Goal: Task Accomplishment & Management: Use online tool/utility

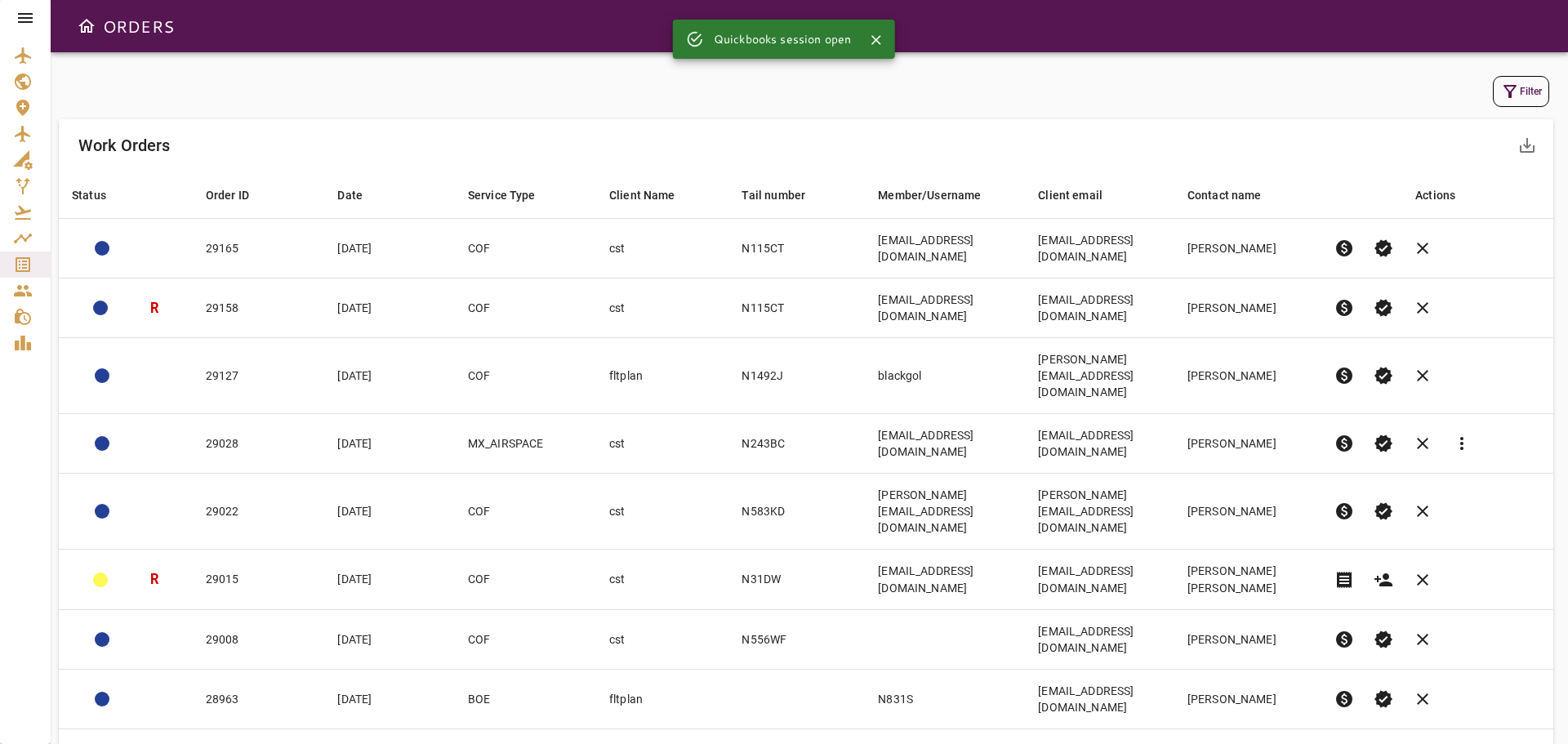
click at [25, 19] on icon at bounding box center [25, 17] width 15 height 10
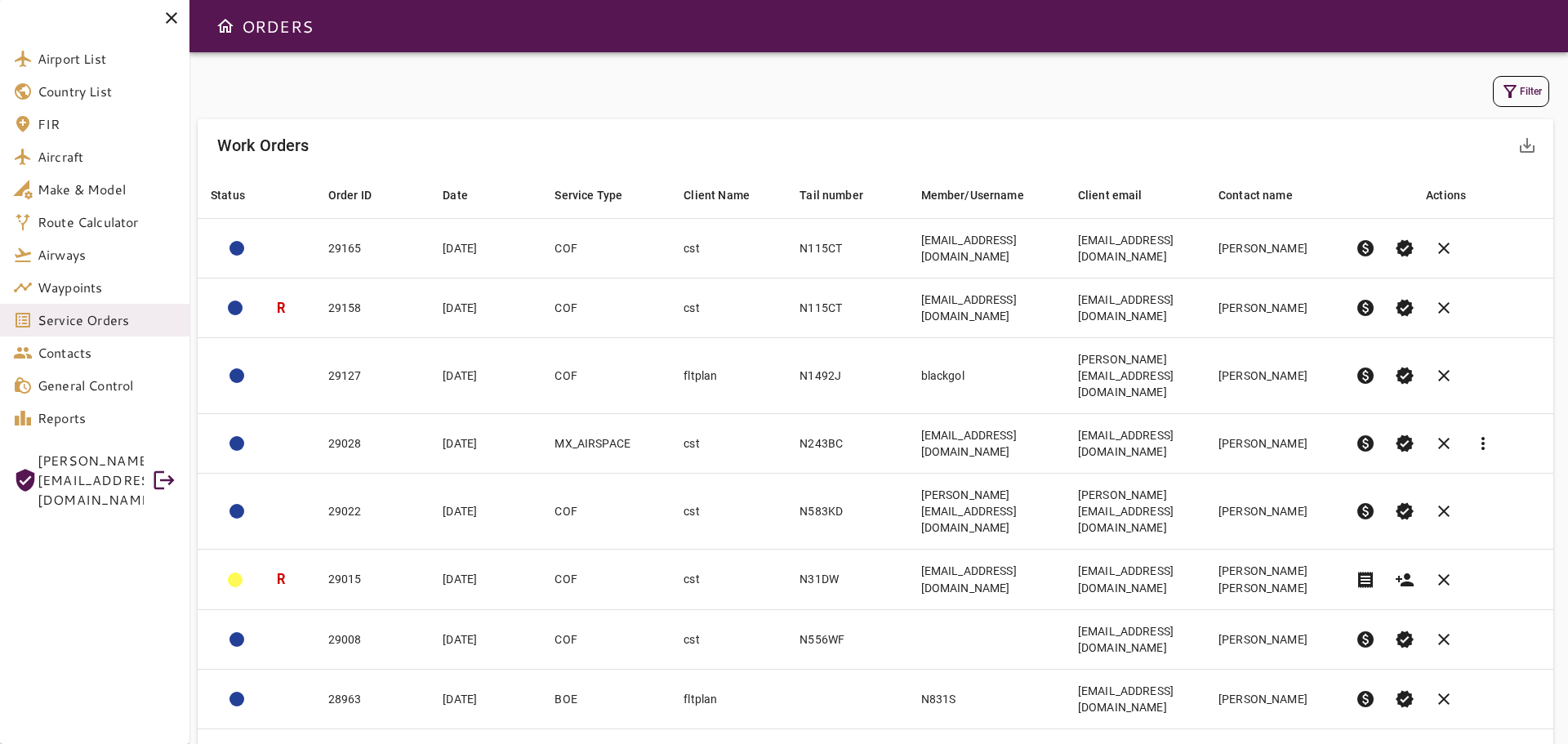
click at [250, 109] on div "Filter" at bounding box center [875, 91] width 1356 height 39
click at [174, 14] on icon at bounding box center [172, 17] width 20 height 20
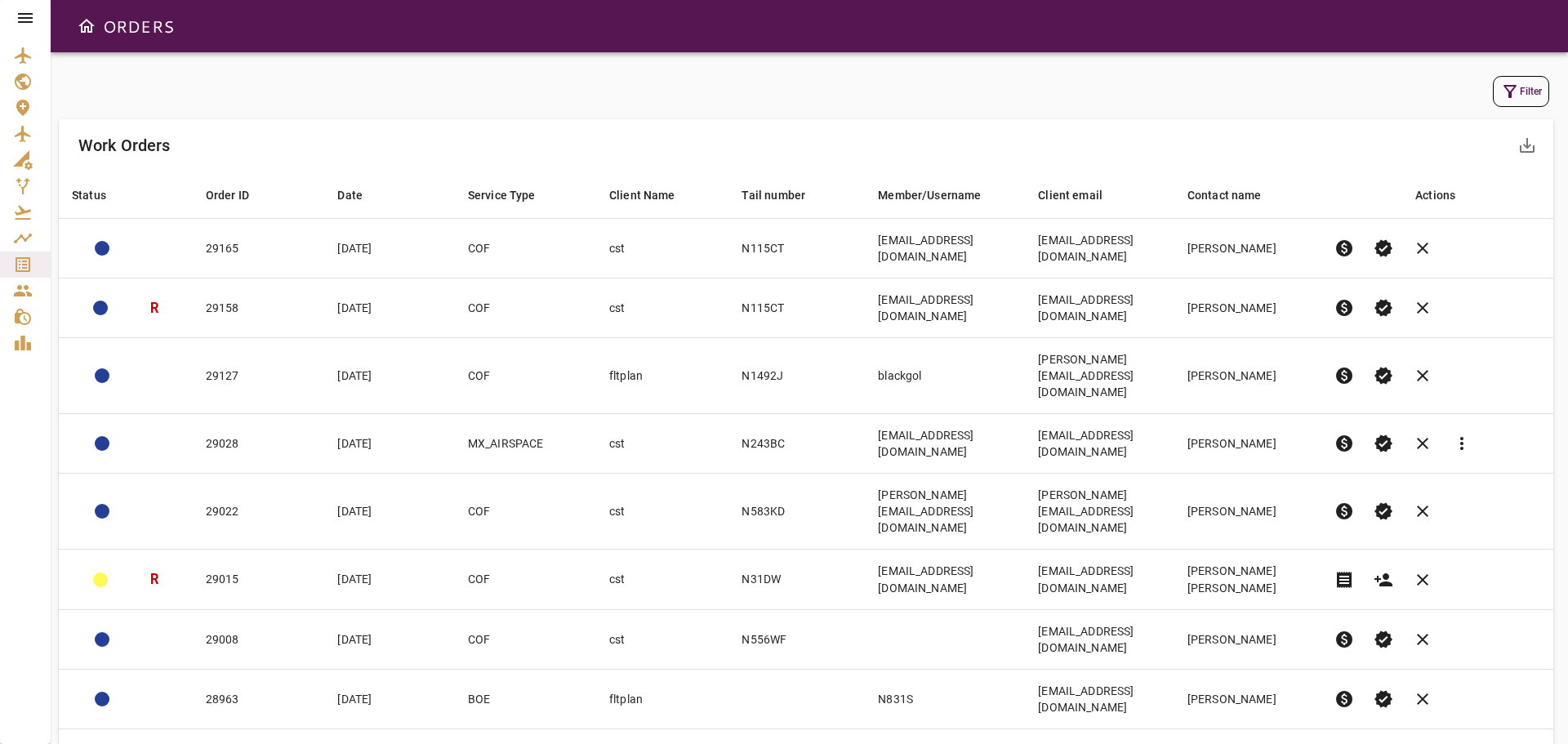
click at [23, 23] on icon at bounding box center [25, 17] width 15 height 10
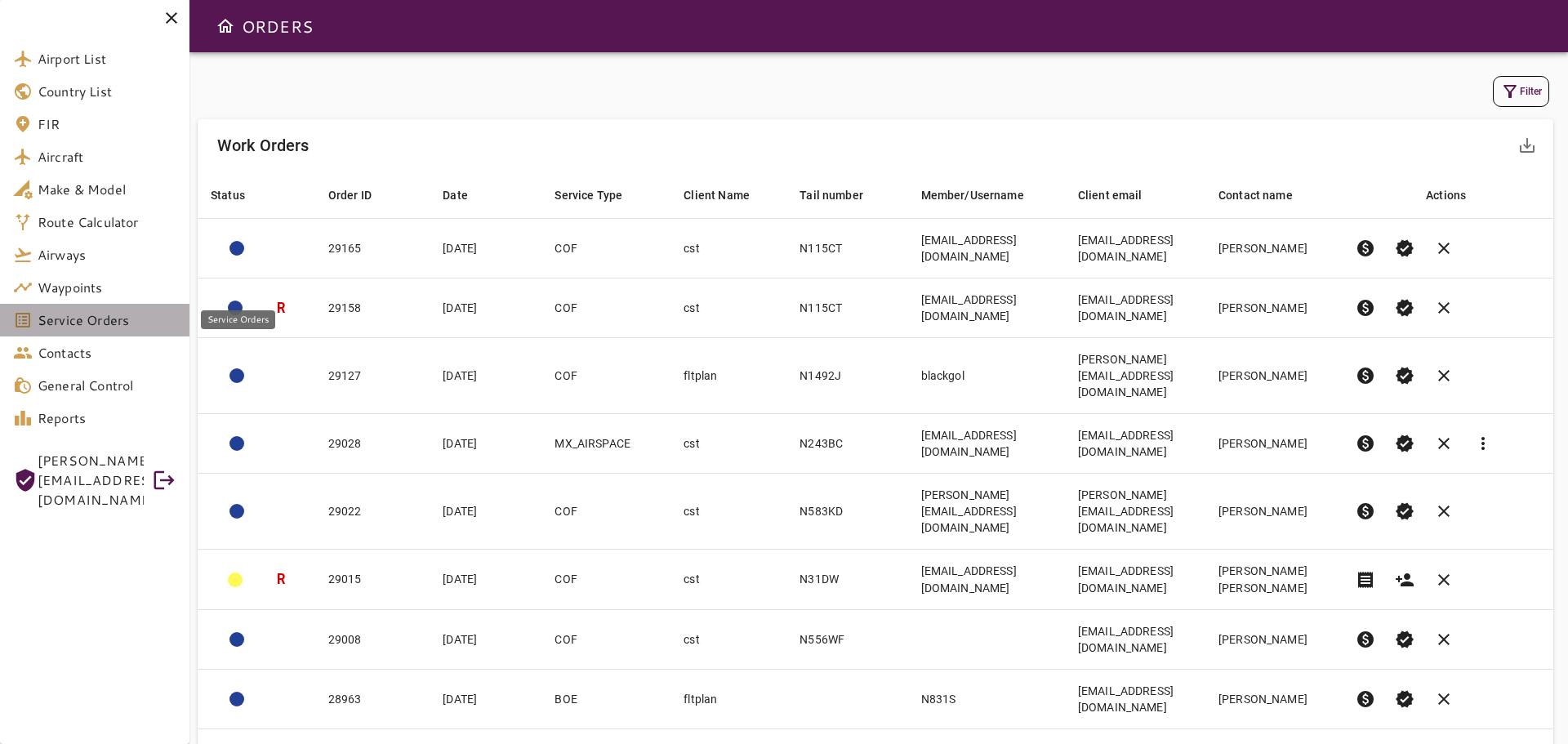
click at [70, 325] on span "Service Orders" at bounding box center [107, 320] width 139 height 20
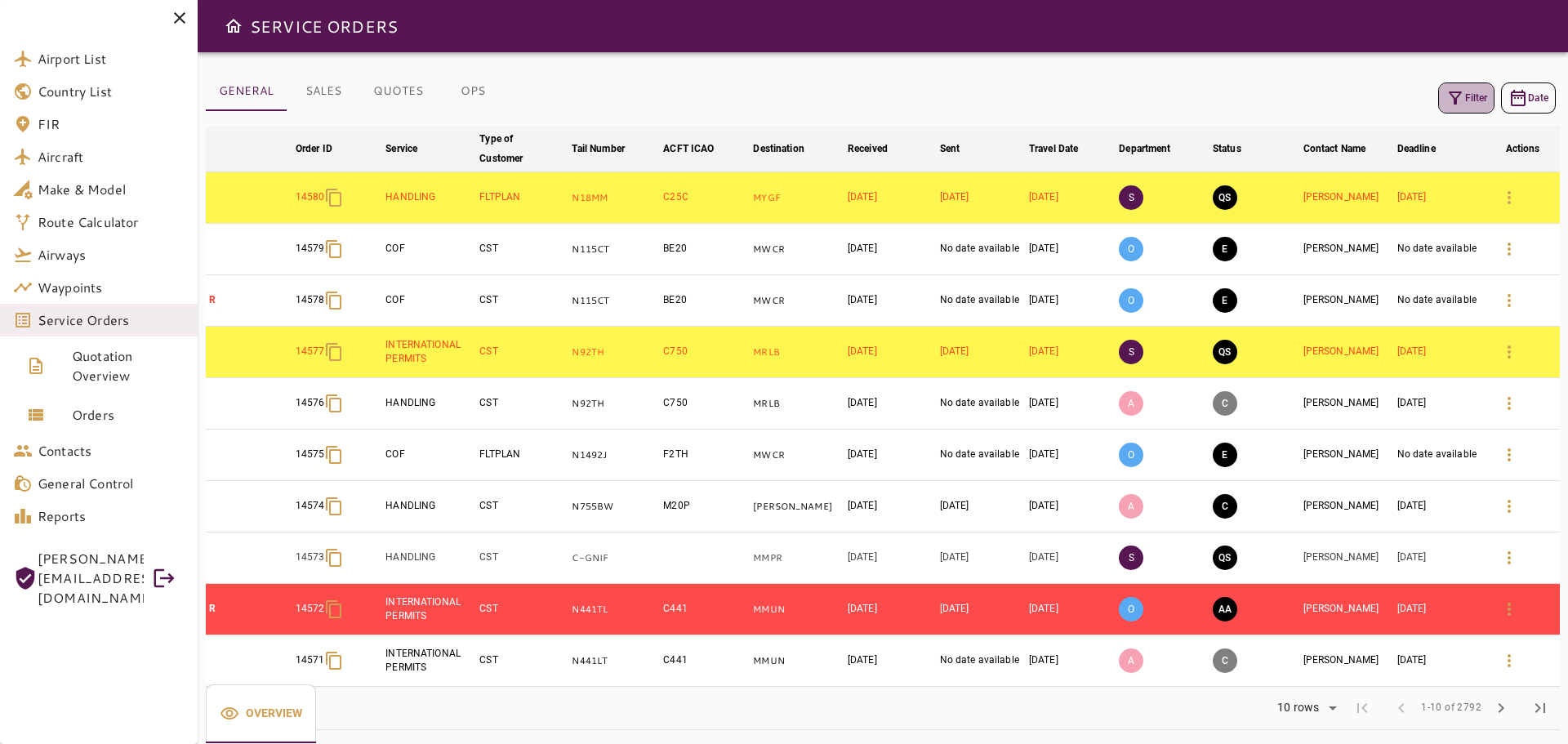
click at [1466, 97] on button "Filter" at bounding box center [1466, 98] width 56 height 31
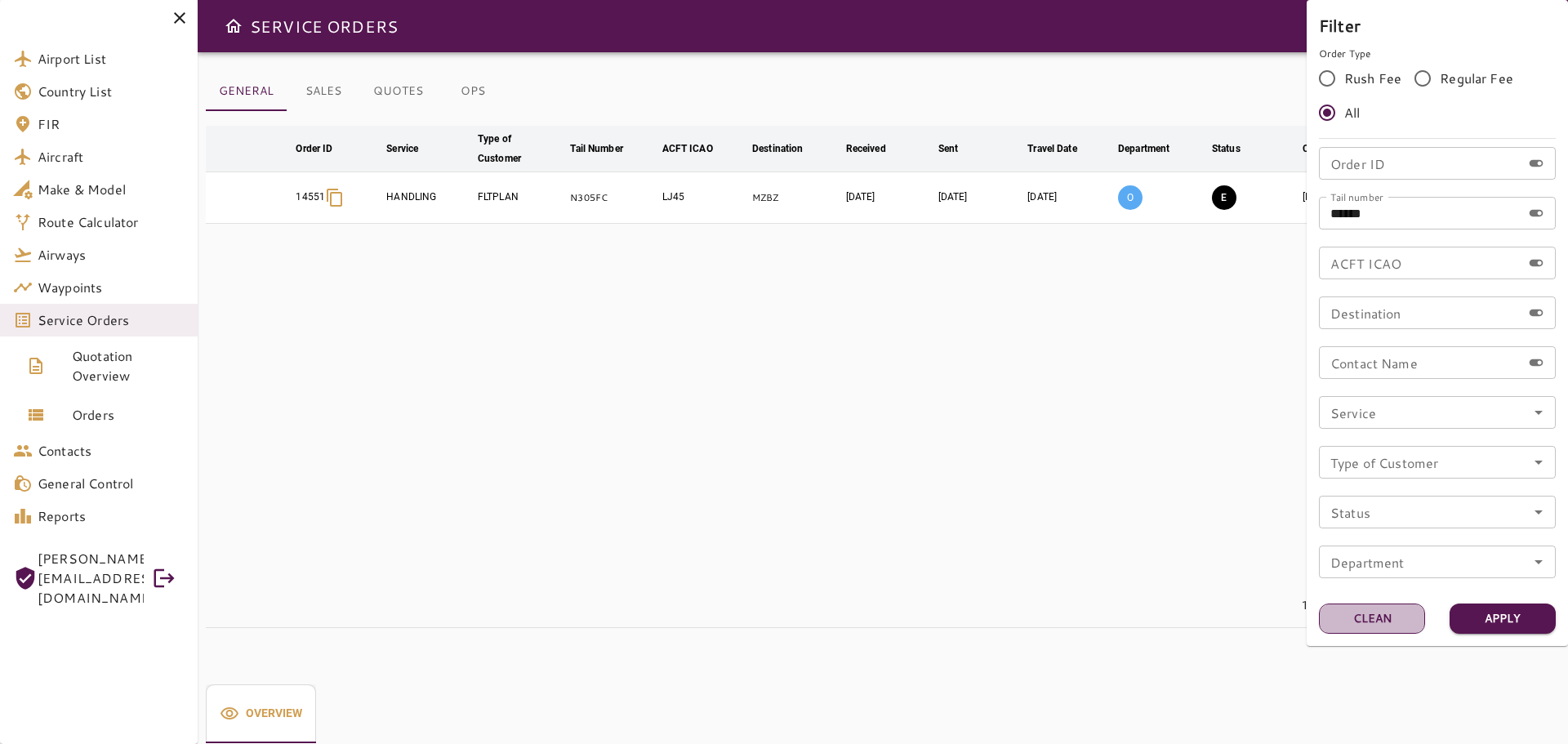
click at [1389, 608] on button "Clean" at bounding box center [1372, 618] width 107 height 30
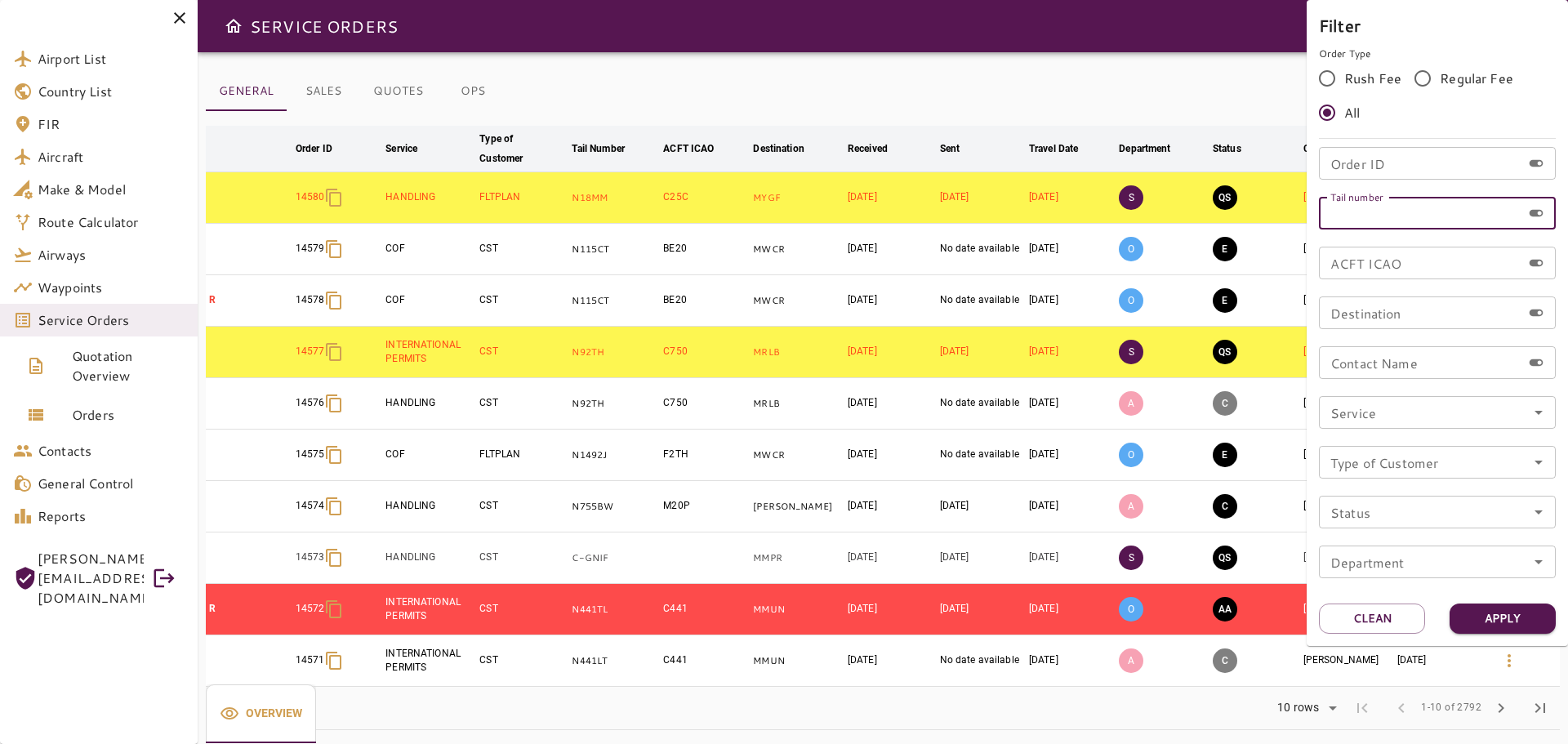
click at [1379, 218] on input "Tail number" at bounding box center [1421, 213] width 203 height 33
type input "******"
click at [1498, 613] on button "Apply" at bounding box center [1503, 618] width 107 height 30
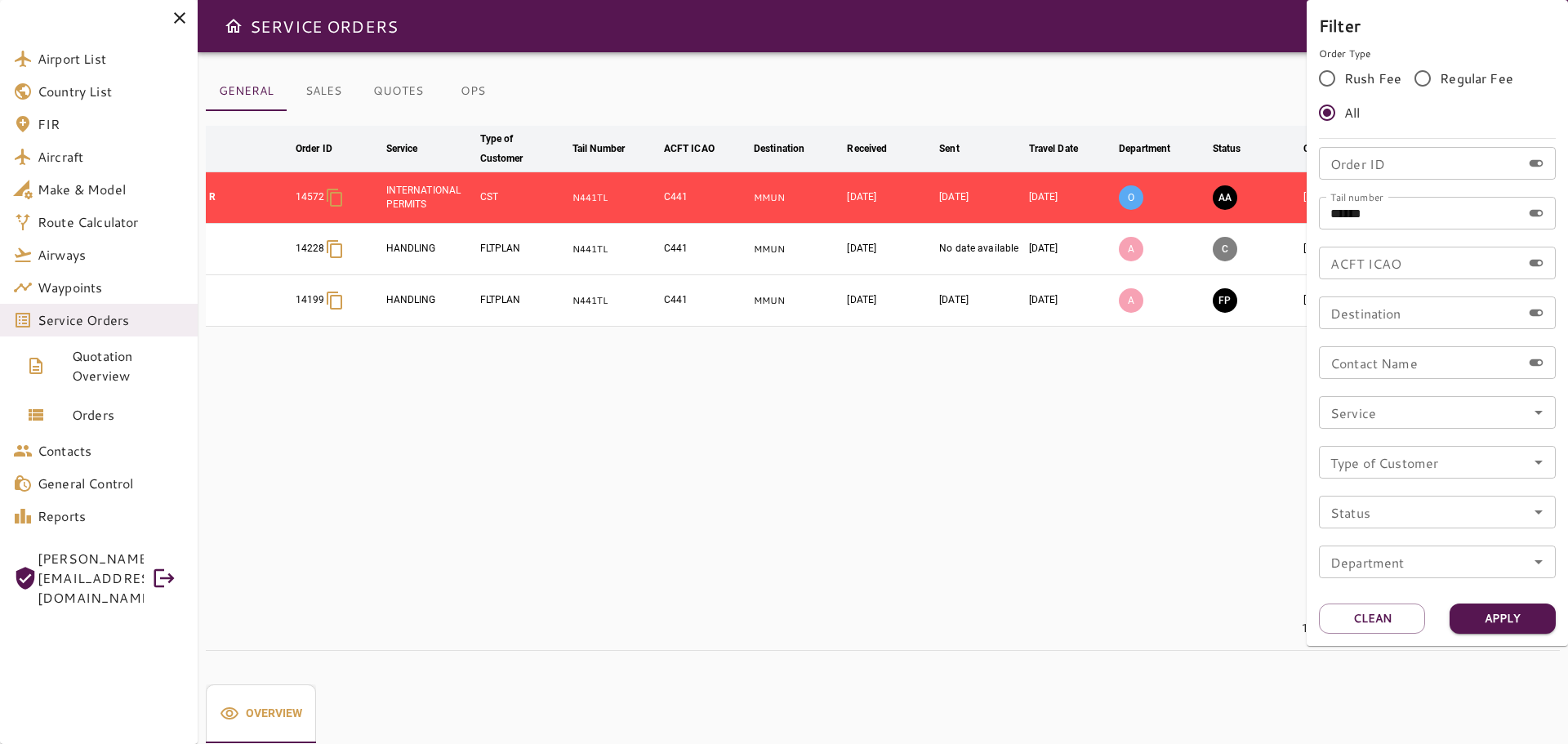
click at [1130, 534] on div at bounding box center [784, 372] width 1568 height 744
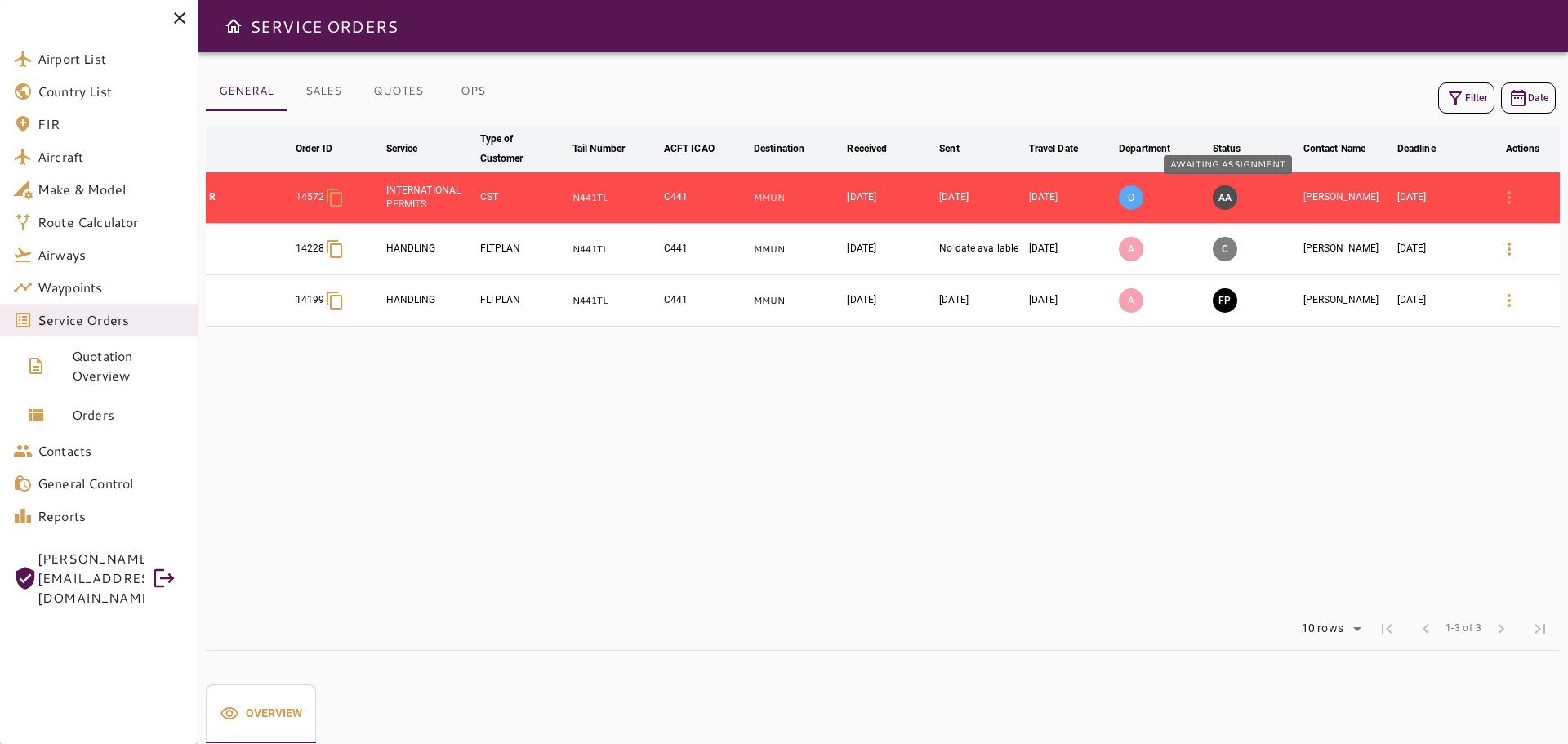
click at [1226, 202] on button "AA" at bounding box center [1225, 198] width 24 height 24
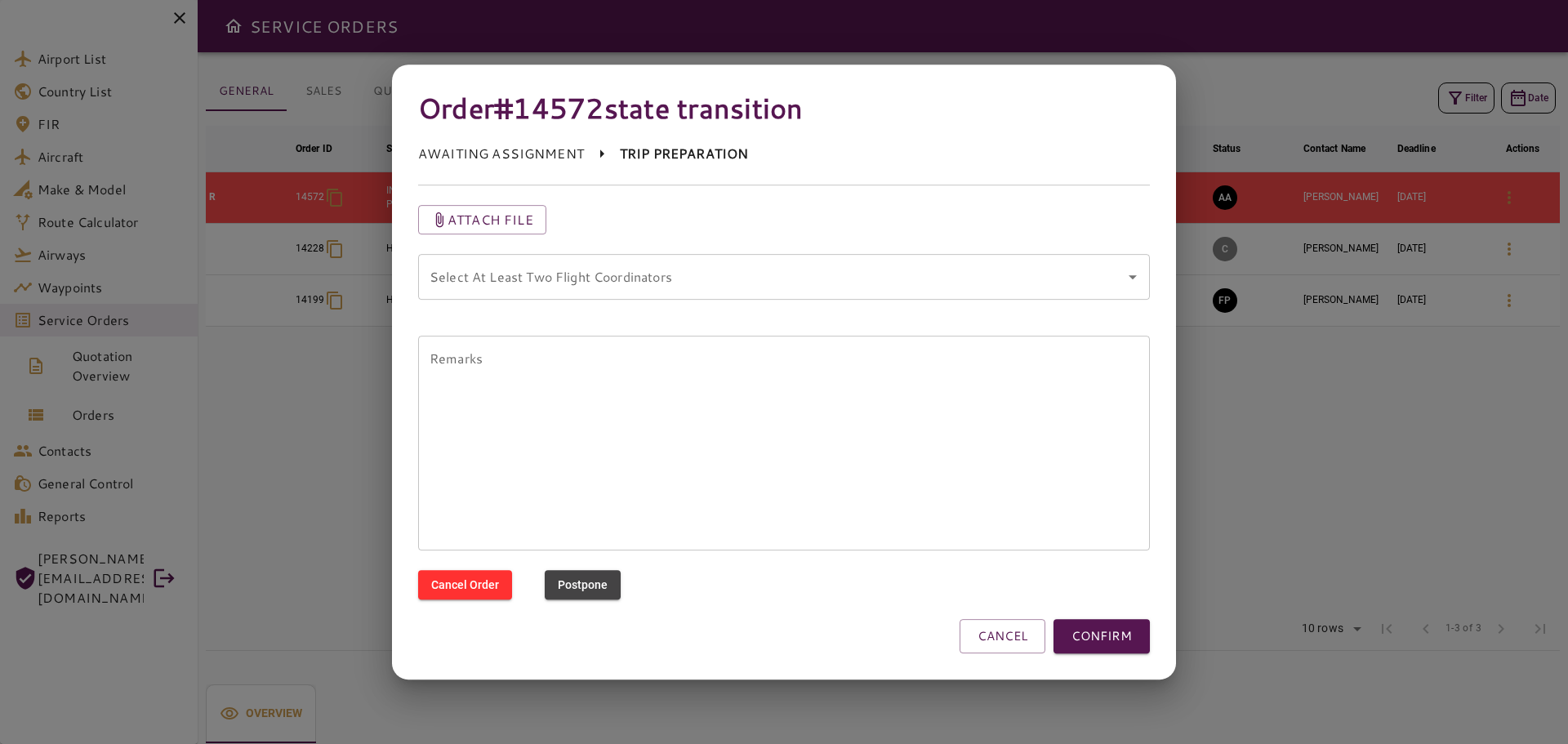
click at [727, 275] on coordinators "Select At Least Two Flight Coordinators" at bounding box center [771, 277] width 693 height 31
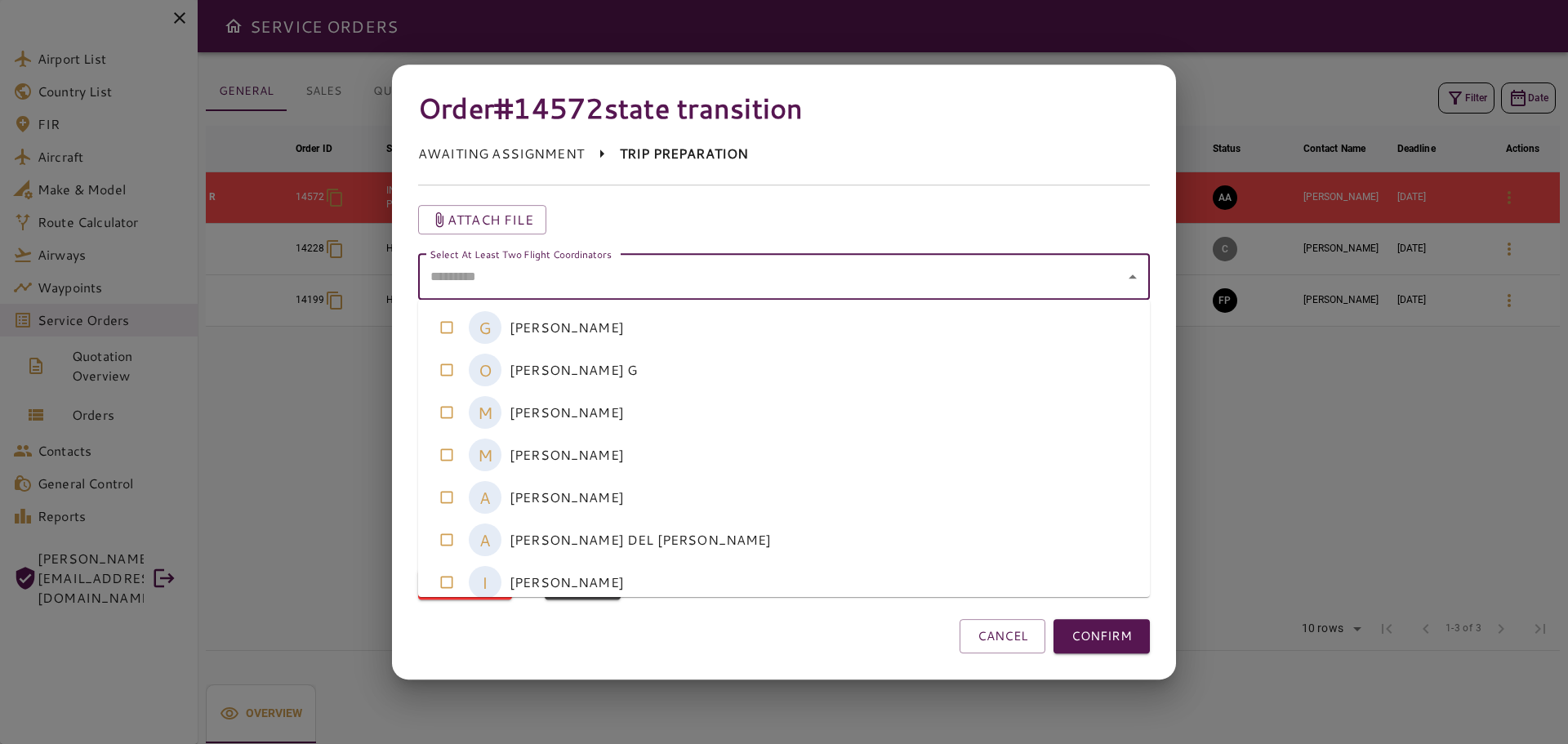
click at [547, 448] on coordinators-option-3 "M [PERSON_NAME]" at bounding box center [784, 454] width 732 height 42
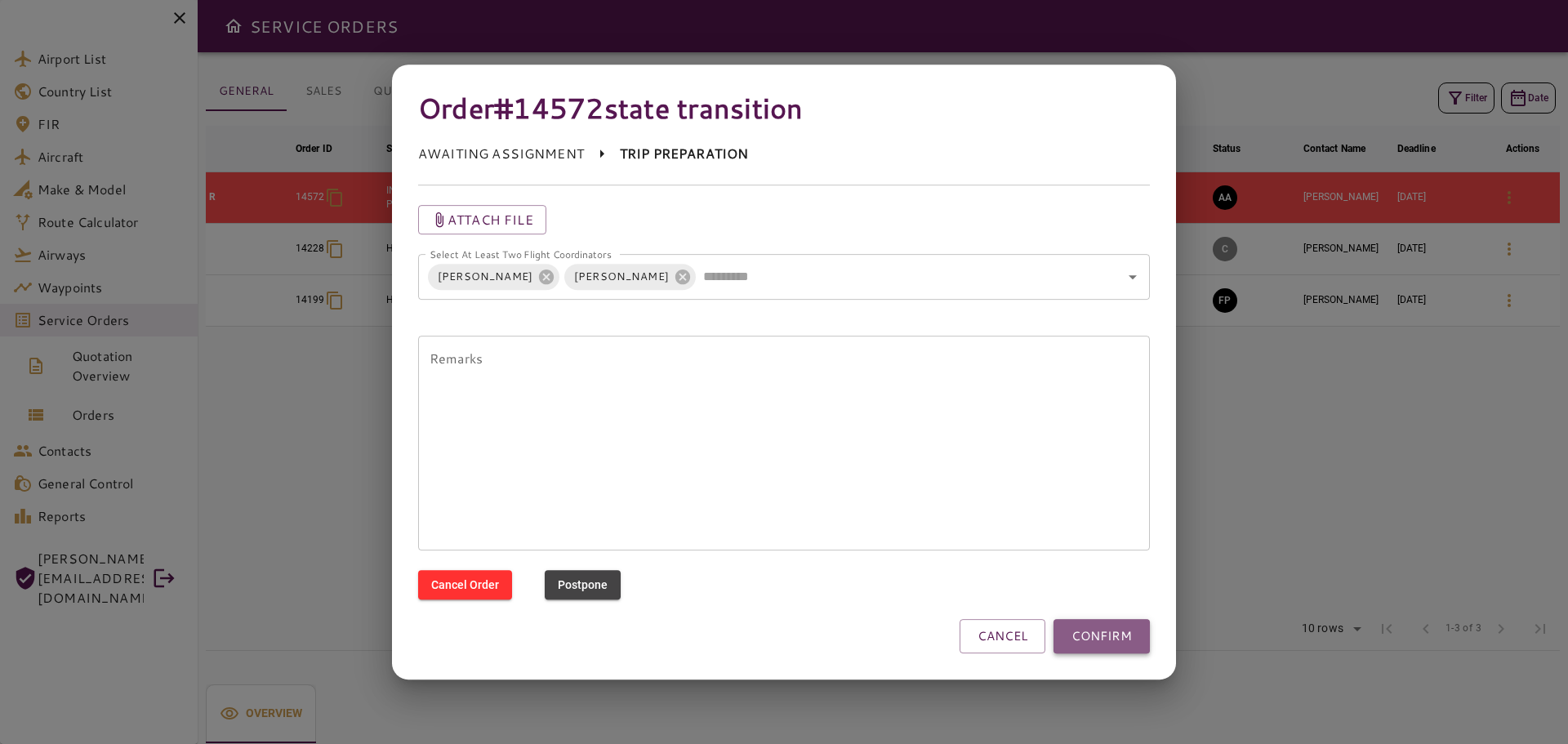
click at [1116, 634] on button "CONFIRM" at bounding box center [1102, 636] width 96 height 35
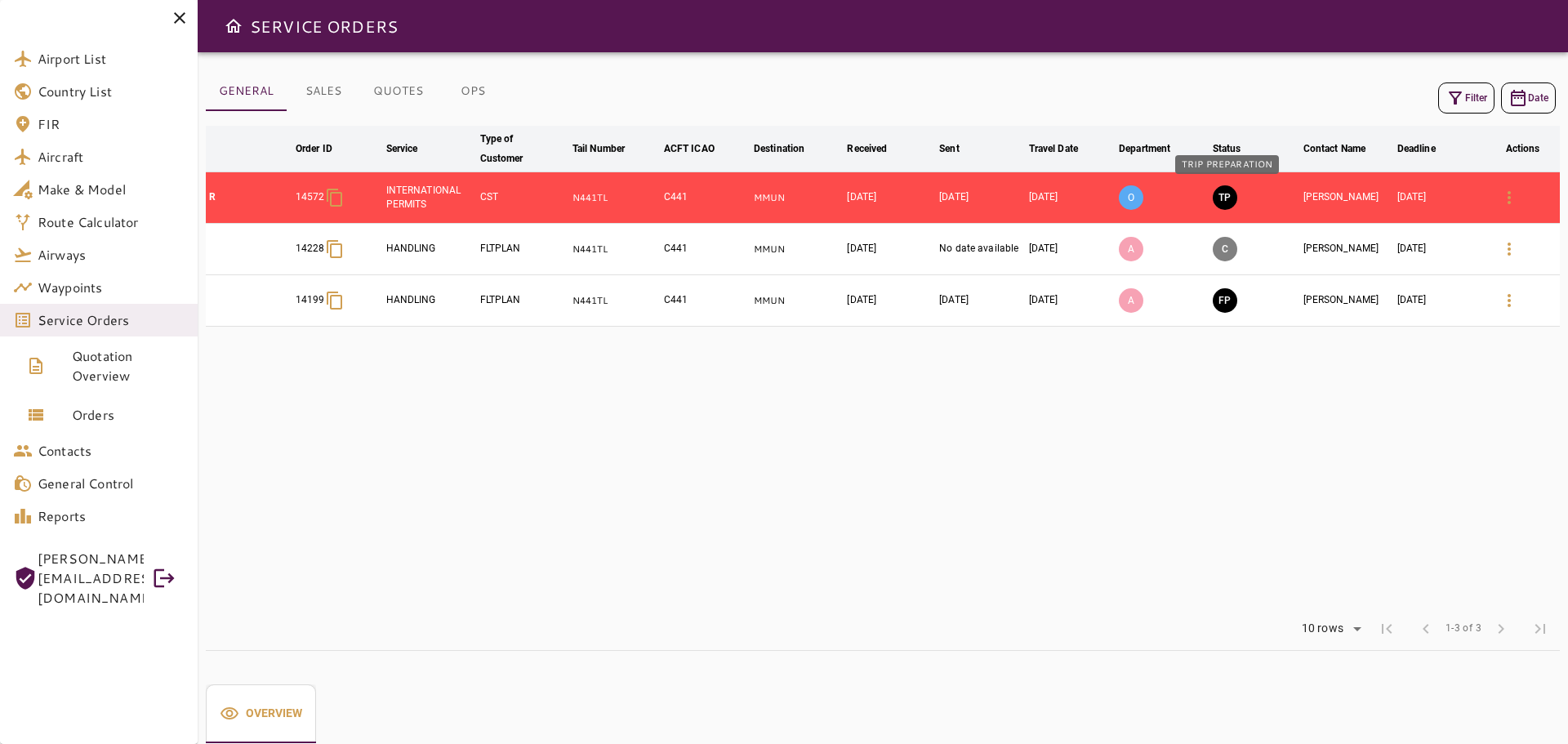
click at [1227, 203] on button "TP" at bounding box center [1225, 198] width 24 height 24
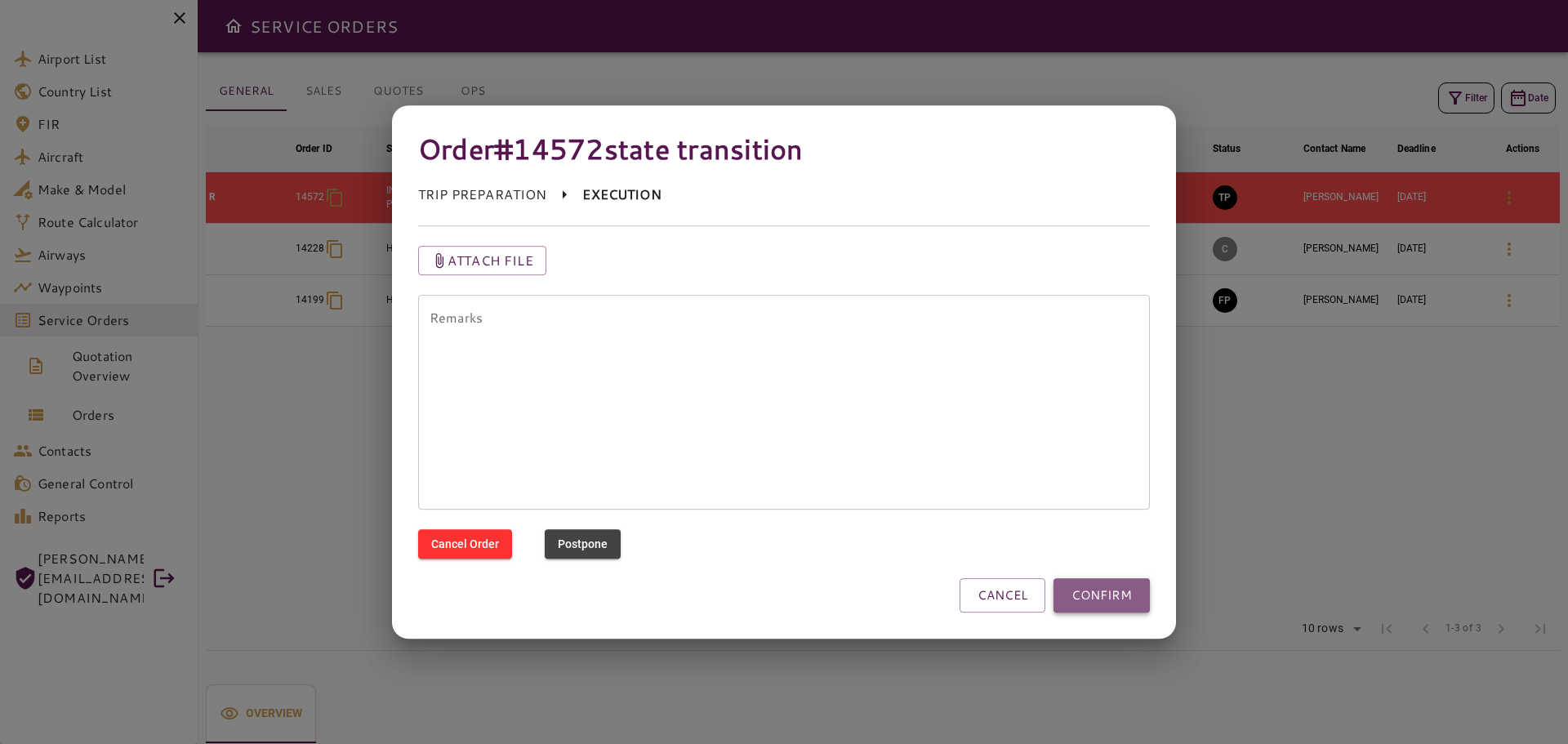
click at [1102, 602] on button "CONFIRM" at bounding box center [1102, 596] width 96 height 35
